Goal: Information Seeking & Learning: Find contact information

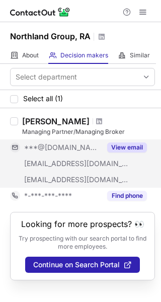
click at [126, 149] on button "View email" at bounding box center [127, 147] width 40 height 10
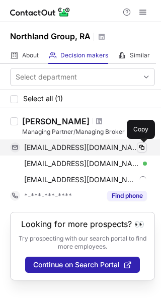
click at [143, 148] on span at bounding box center [142, 147] width 8 height 8
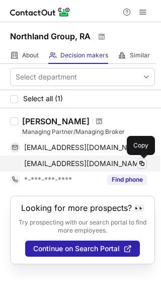
click at [142, 162] on span at bounding box center [142, 164] width 8 height 8
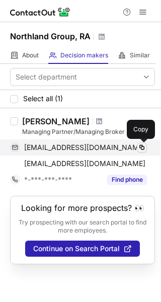
click at [143, 148] on span at bounding box center [142, 147] width 8 height 8
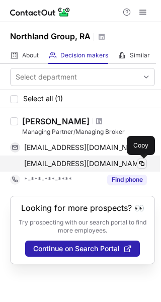
click at [145, 166] on span at bounding box center [142, 164] width 8 height 8
